Goal: Transaction & Acquisition: Purchase product/service

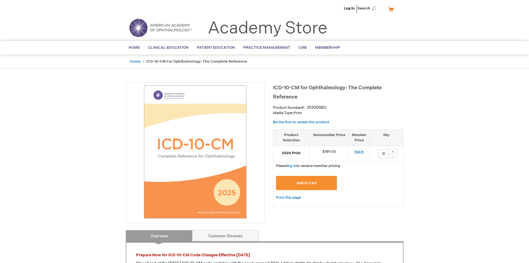
click at [357, 150] on link "log in" at bounding box center [359, 151] width 9 height 4
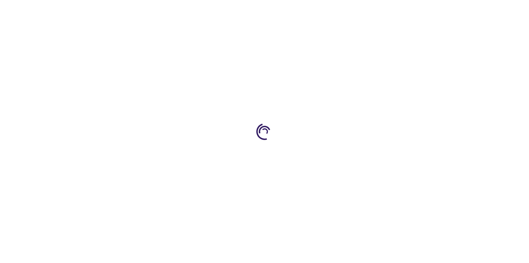
type input "0"
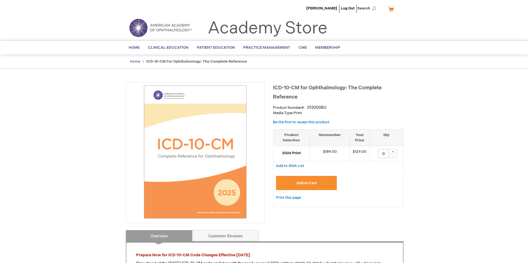
click at [138, 61] on link "Home" at bounding box center [135, 61] width 10 height 4
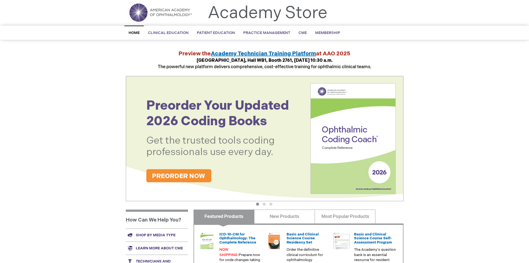
scroll to position [28, 0]
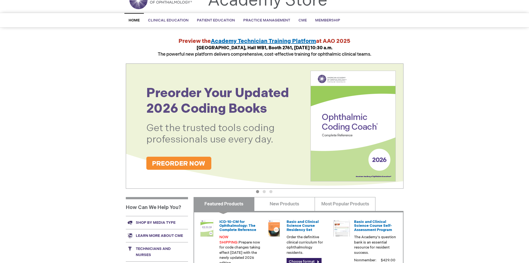
click at [174, 163] on img at bounding box center [265, 125] width 278 height 125
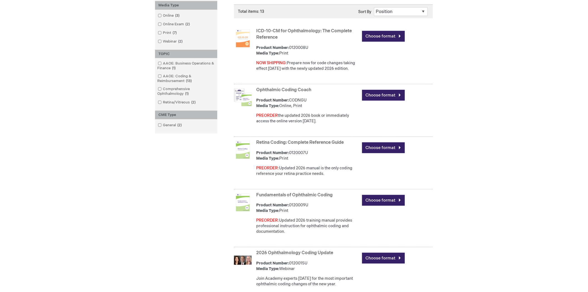
scroll to position [136, 0]
